Goal: Book appointment/travel/reservation

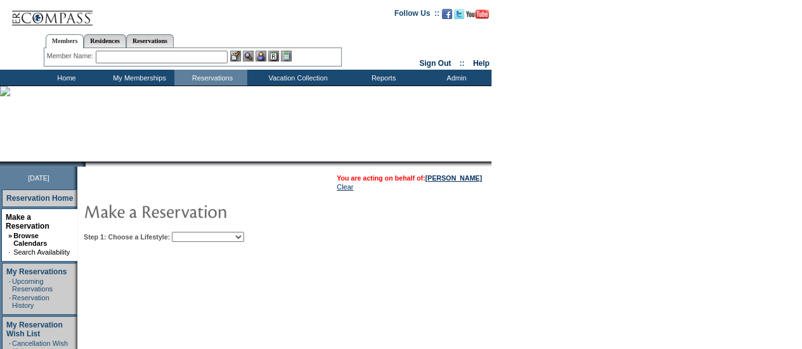
click at [244, 235] on select "Beach Leisure Metropolitan Mountain OIAL for Adventure OIAL for Couples OIAL fo…" at bounding box center [208, 237] width 72 height 10
select select "Beach"
click at [193, 232] on select "Beach Leisure Metropolitan Mountain OIAL for Adventure OIAL for Couples OIAL fo…" at bounding box center [208, 237] width 72 height 10
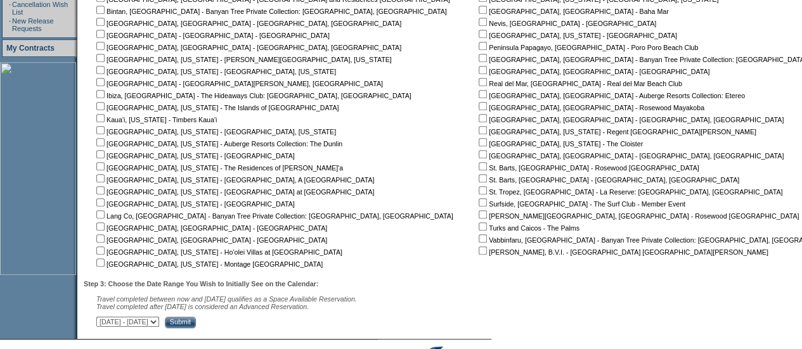
scroll to position [342, 0]
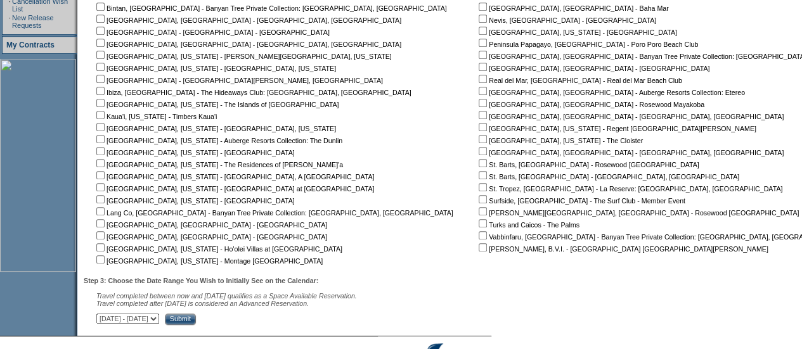
click at [105, 224] on input "checkbox" at bounding box center [100, 223] width 8 height 8
checkbox input "true"
click at [105, 235] on input "checkbox" at bounding box center [100, 235] width 8 height 8
checkbox input "true"
click at [159, 321] on select "[DATE] - [DATE] [DATE] - [DATE] [DATE] - [DATE] [DATE] - [DATE] [DATE] - [DATE]…" at bounding box center [127, 319] width 63 height 10
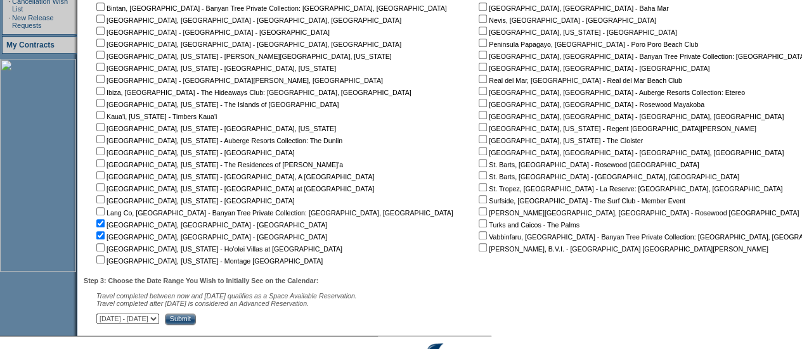
select select "[DATE]|[DATE]"
click at [103, 316] on select "[DATE] - [DATE] [DATE] - [DATE] [DATE] - [DATE] [DATE] - [DATE] [DATE] - [DATE]…" at bounding box center [127, 319] width 63 height 10
click at [196, 322] on input "Submit" at bounding box center [180, 319] width 31 height 11
